Goal: Answer question/provide support

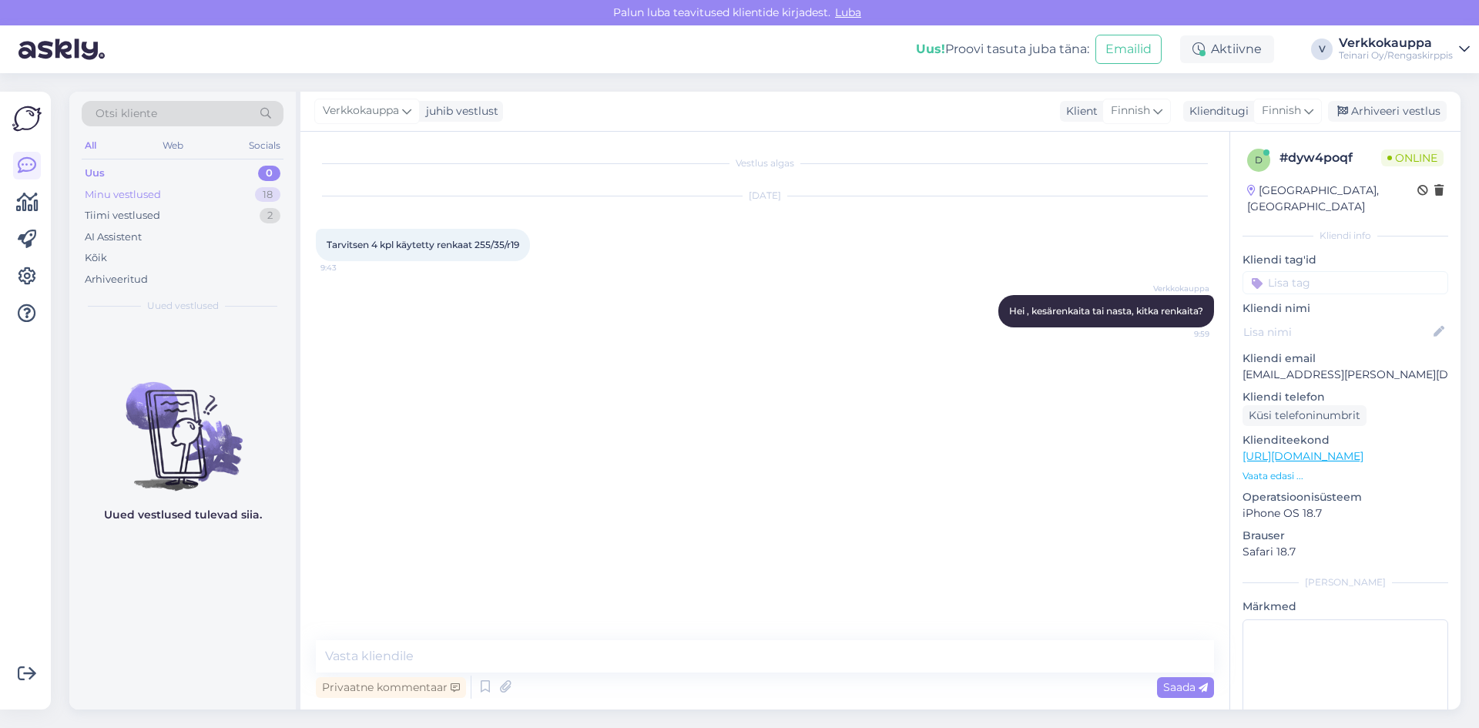
click at [150, 199] on div "Minu vestlused" at bounding box center [123, 194] width 76 height 15
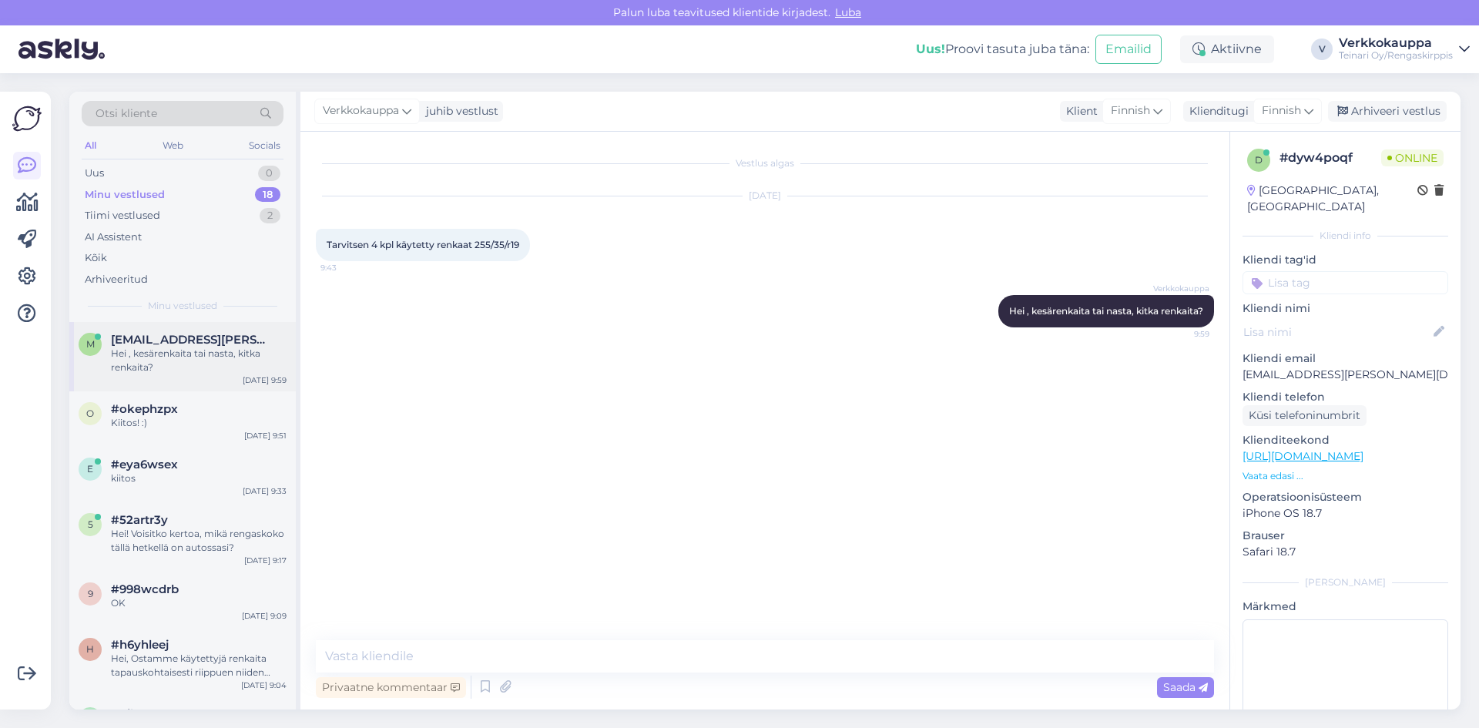
click at [174, 345] on span "[EMAIL_ADDRESS][PERSON_NAME][DOMAIN_NAME]" at bounding box center [191, 340] width 160 height 14
click at [128, 418] on div "Kiitos! :)" at bounding box center [199, 423] width 176 height 14
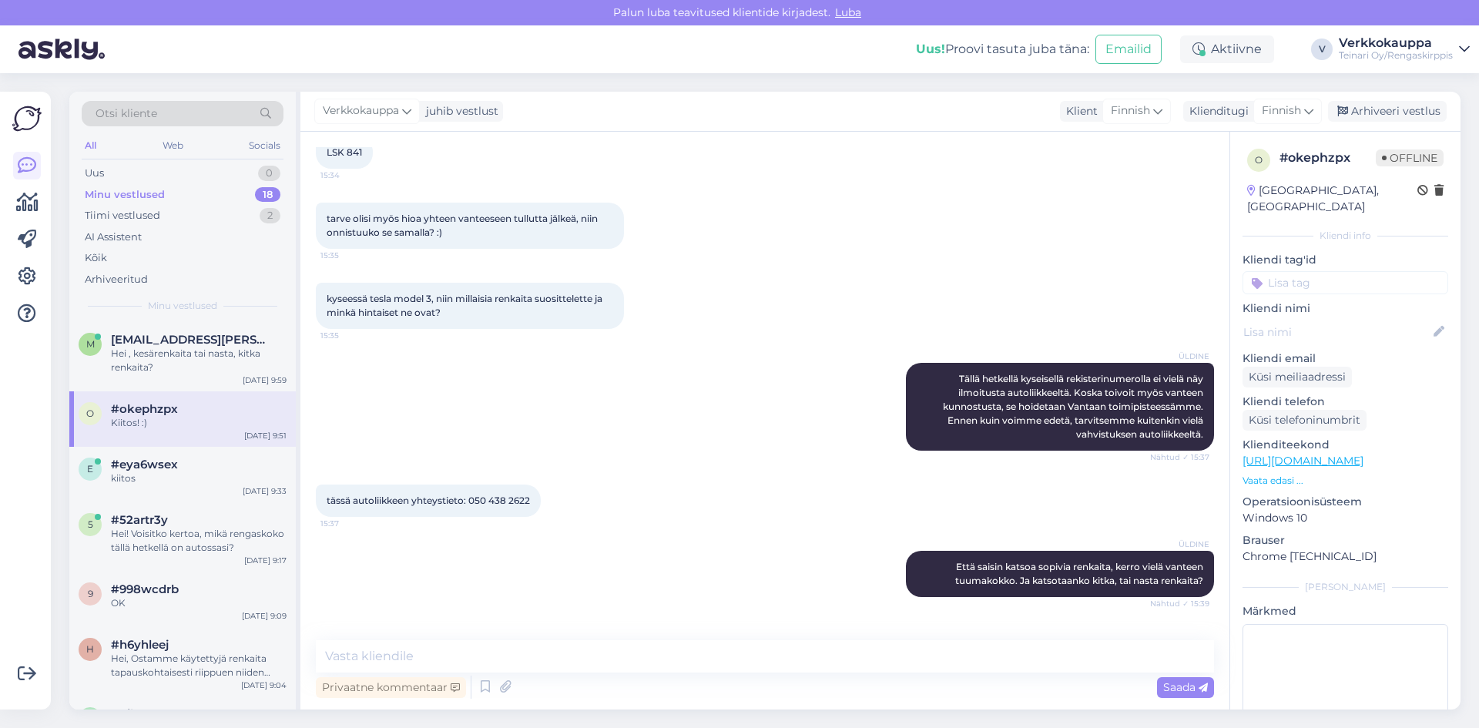
scroll to position [270, 0]
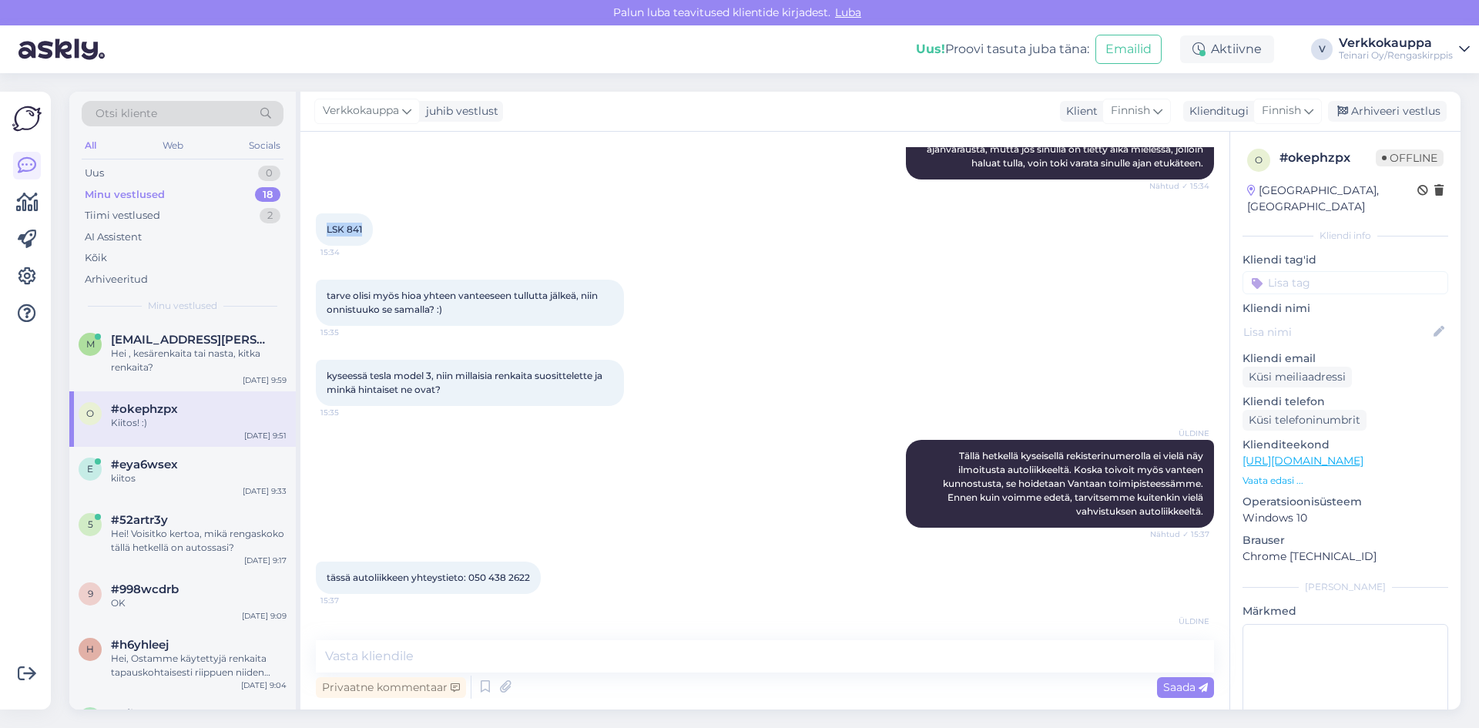
drag, startPoint x: 326, startPoint y: 226, endPoint x: 363, endPoint y: 227, distance: 37.7
click at [363, 227] on div "LSK 841 15:34" at bounding box center [344, 229] width 57 height 32
copy span "LSK 841"
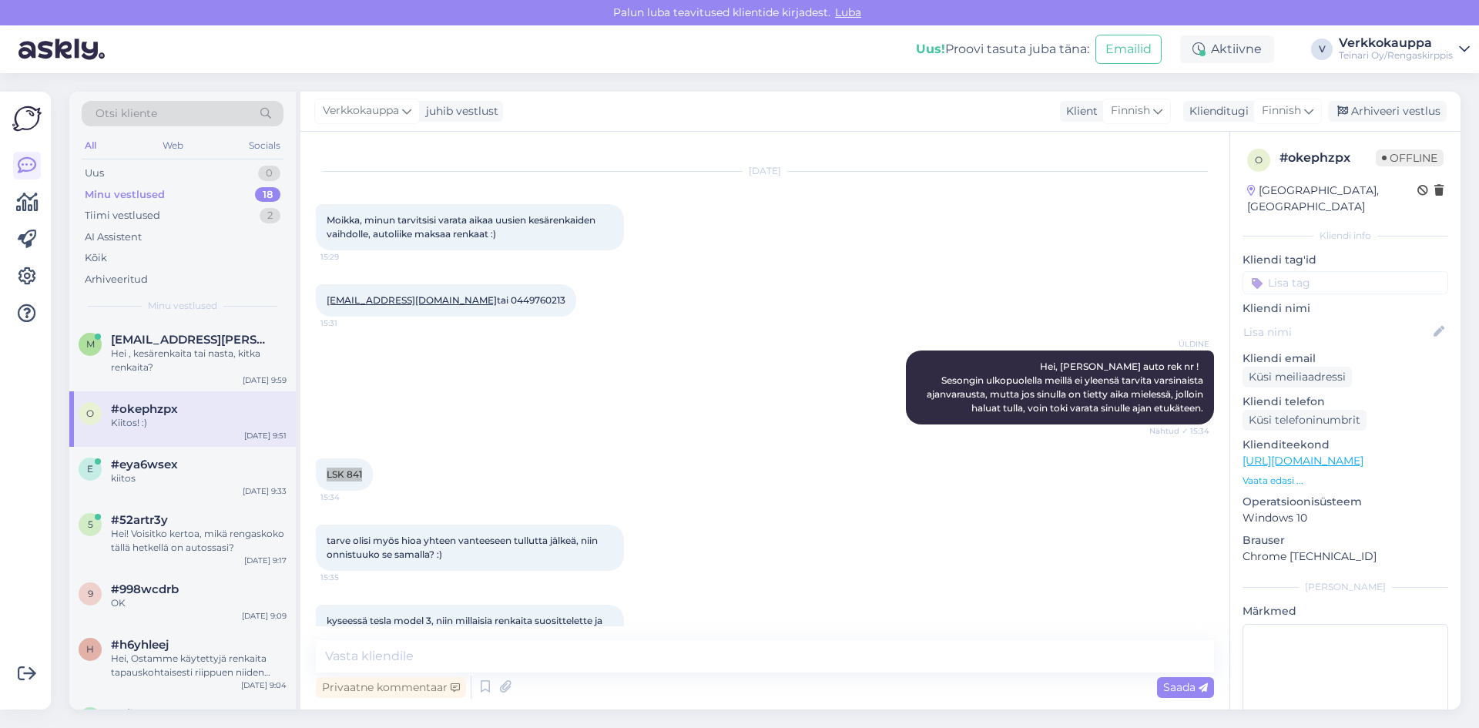
scroll to position [0, 0]
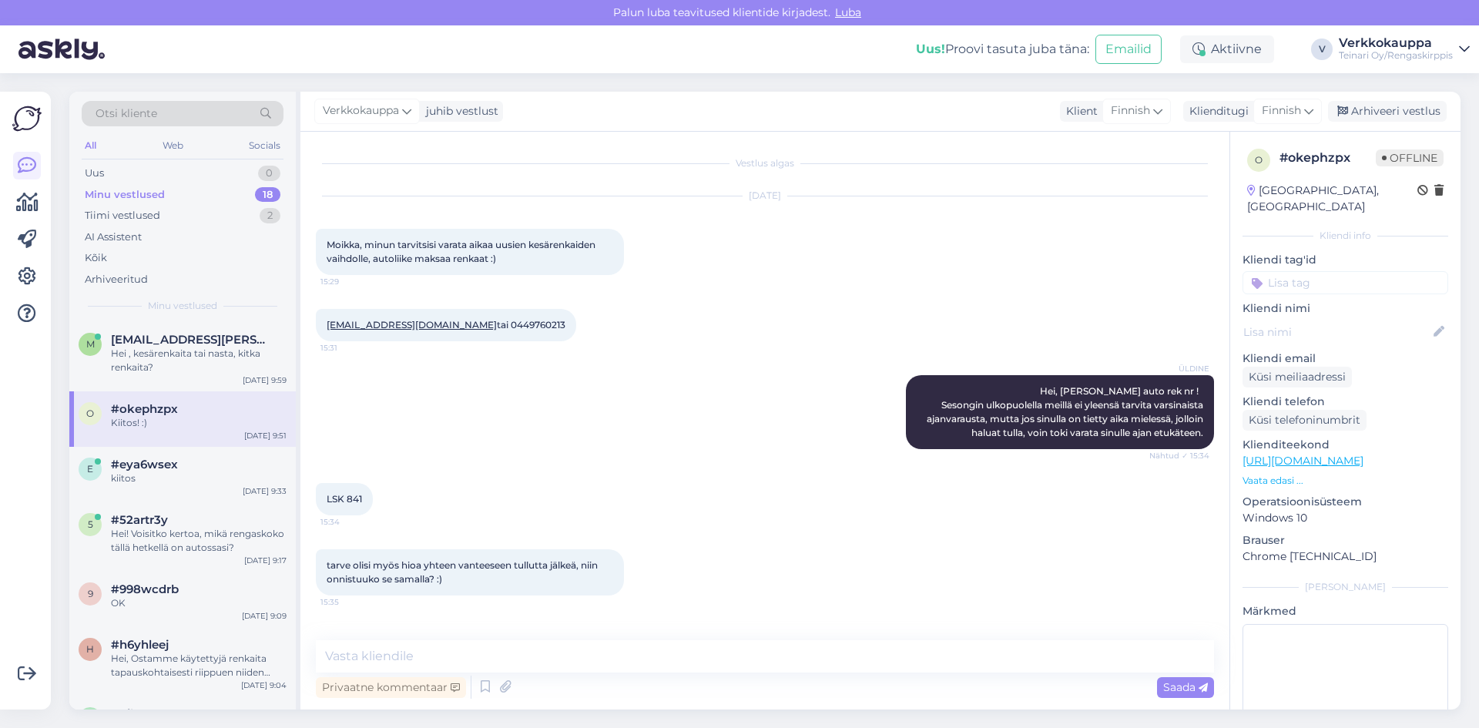
drag, startPoint x: 620, startPoint y: 342, endPoint x: 625, endPoint y: 363, distance: 22.1
click at [620, 342] on div "[EMAIL_ADDRESS][DOMAIN_NAME] tai 0449760213 15:31" at bounding box center [765, 325] width 898 height 66
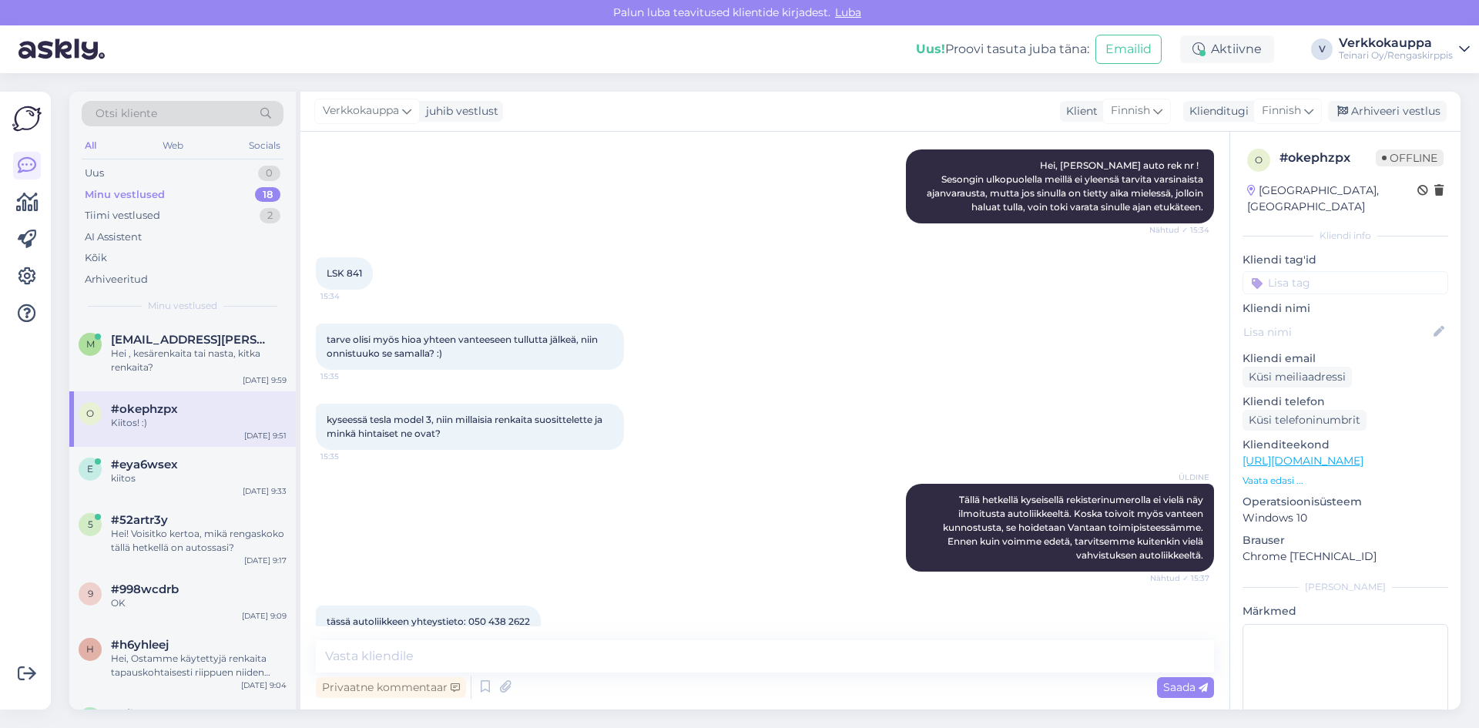
scroll to position [231, 0]
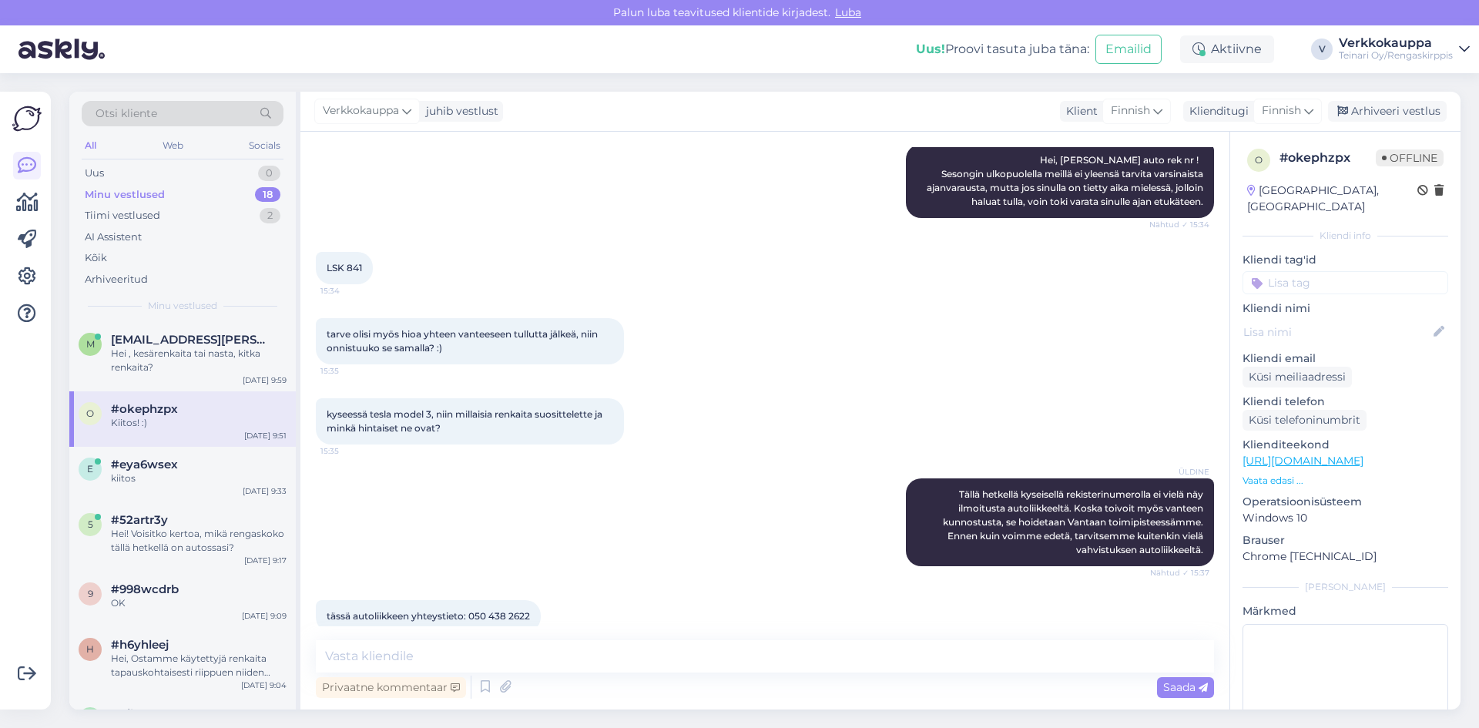
click at [556, 496] on div "ÜLDINE Tällä hetkellä kyseisellä rekisterinumerolla ei vielä näy ilmoitusta aut…" at bounding box center [765, 522] width 898 height 122
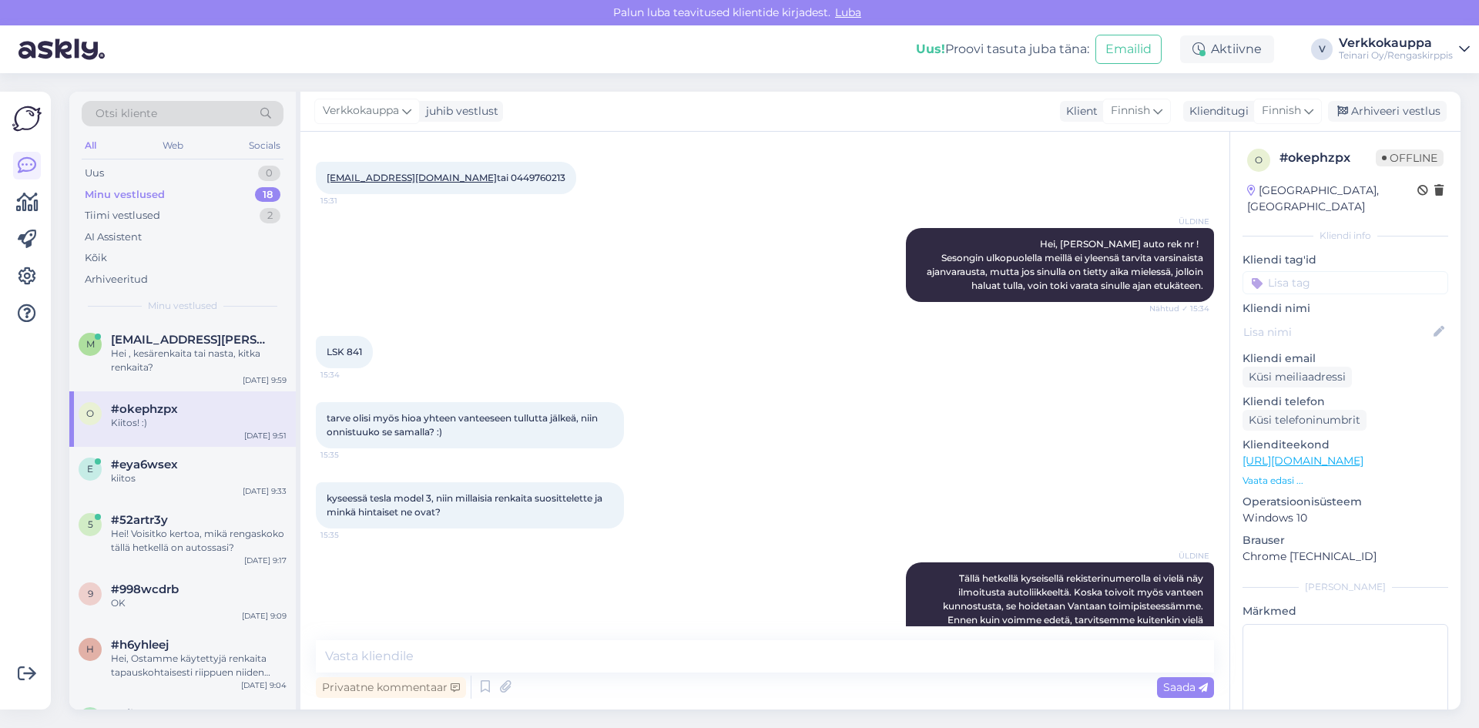
scroll to position [154, 0]
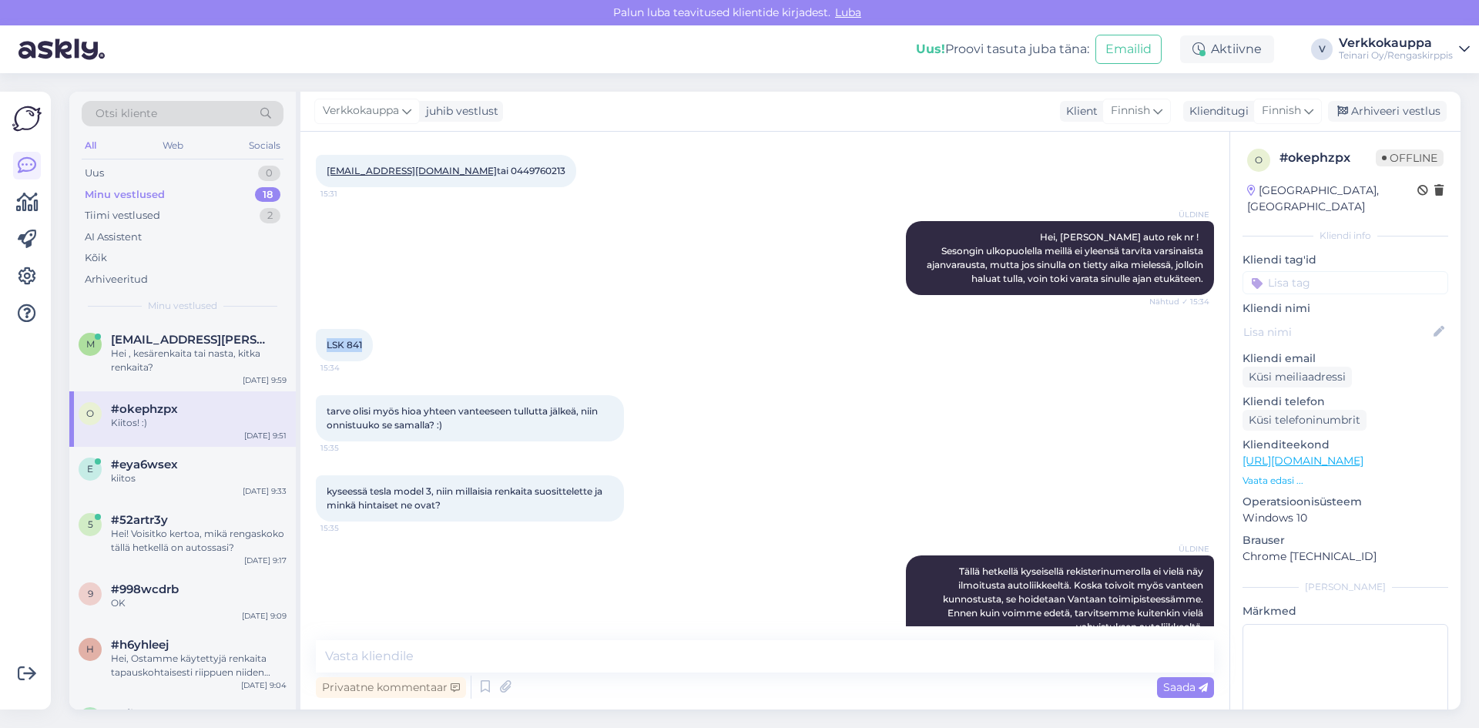
drag, startPoint x: 325, startPoint y: 343, endPoint x: 366, endPoint y: 347, distance: 41.0
click at [366, 347] on div "LSK 841 15:34" at bounding box center [344, 345] width 57 height 32
click at [478, 296] on div "ÜLDINE Hei, [PERSON_NAME] auto rek nr ! Sesongin ulkopuolella meillä ei yleensä…" at bounding box center [765, 258] width 898 height 108
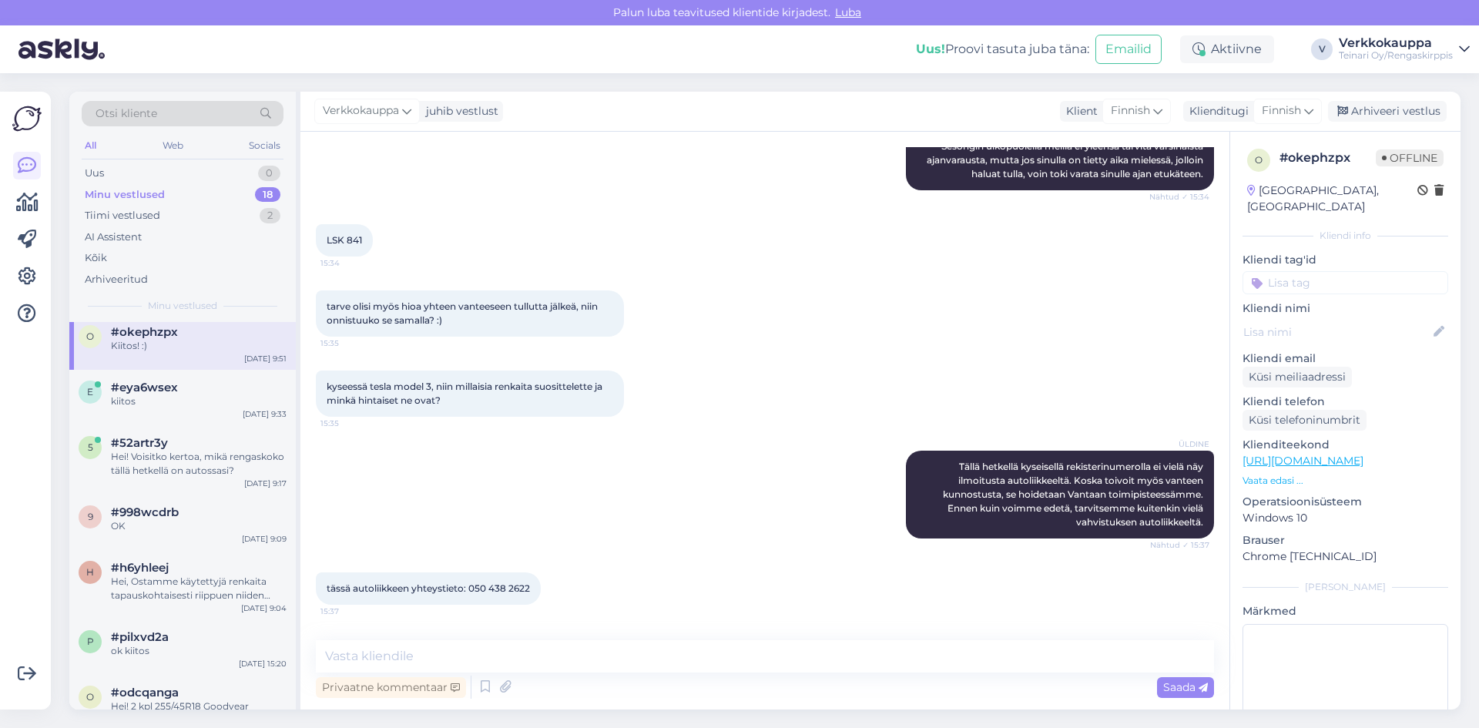
scroll to position [231, 0]
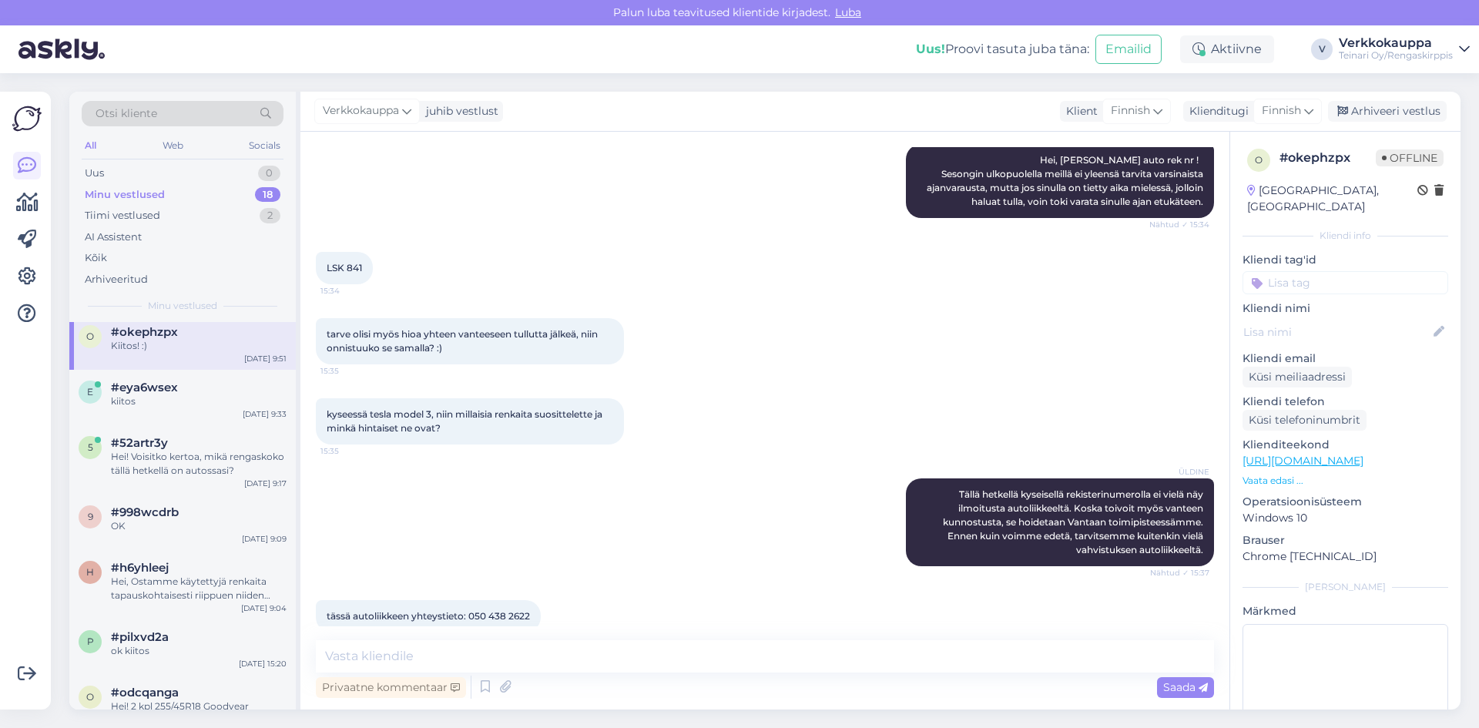
click at [558, 534] on div "ÜLDINE Tällä hetkellä kyseisellä rekisterinumerolla ei vielä näy ilmoitusta aut…" at bounding box center [765, 522] width 898 height 122
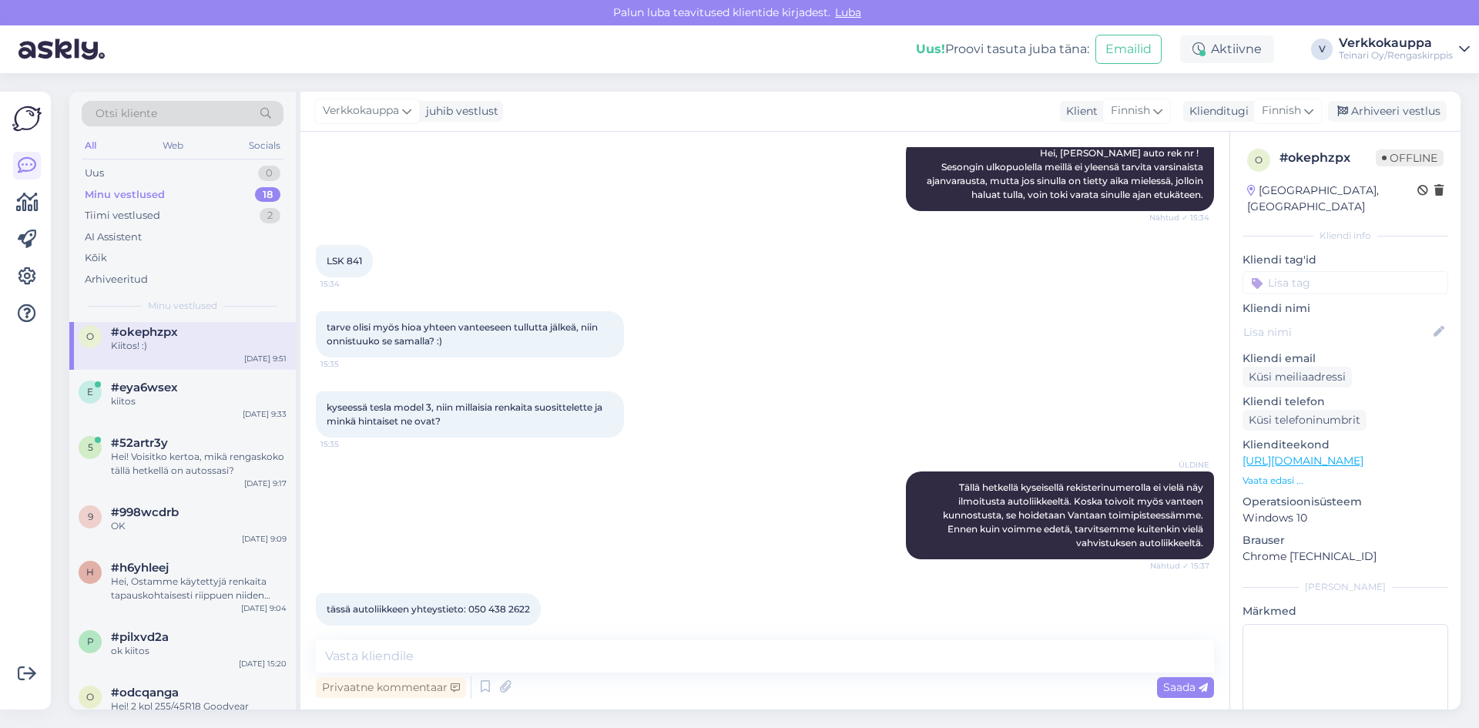
scroll to position [0, 0]
